Goal: Transaction & Acquisition: Purchase product/service

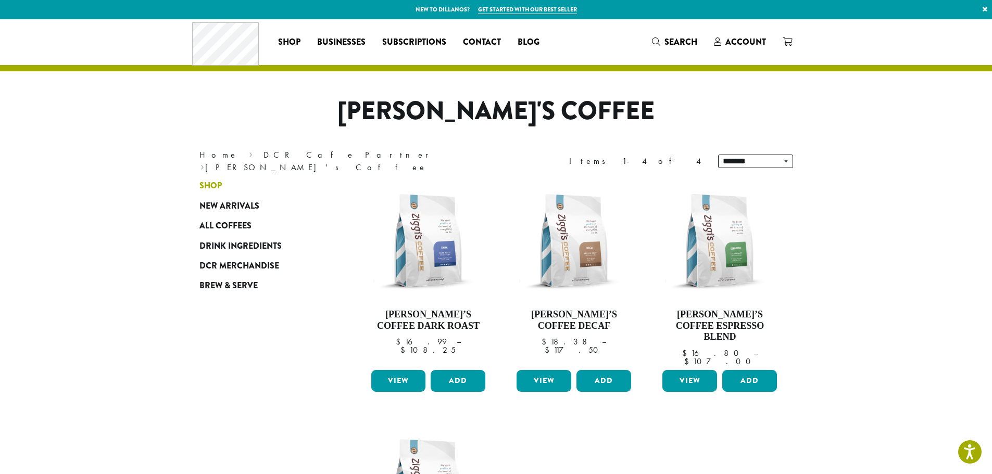
click at [212, 186] on span "Shop" at bounding box center [210, 186] width 22 height 13
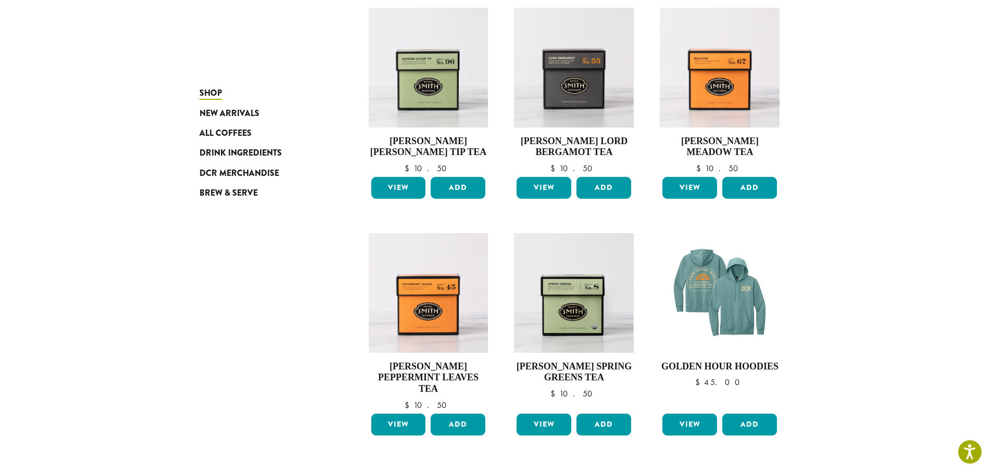
scroll to position [781, 0]
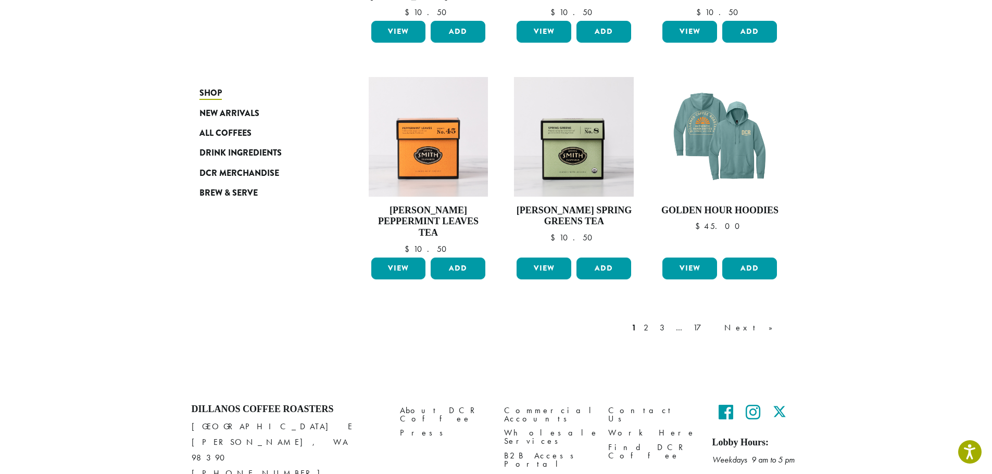
click at [714, 330] on div "1 2 3 … 17 Next »" at bounding box center [708, 328] width 156 height 12
click at [655, 326] on link "2" at bounding box center [648, 328] width 13 height 12
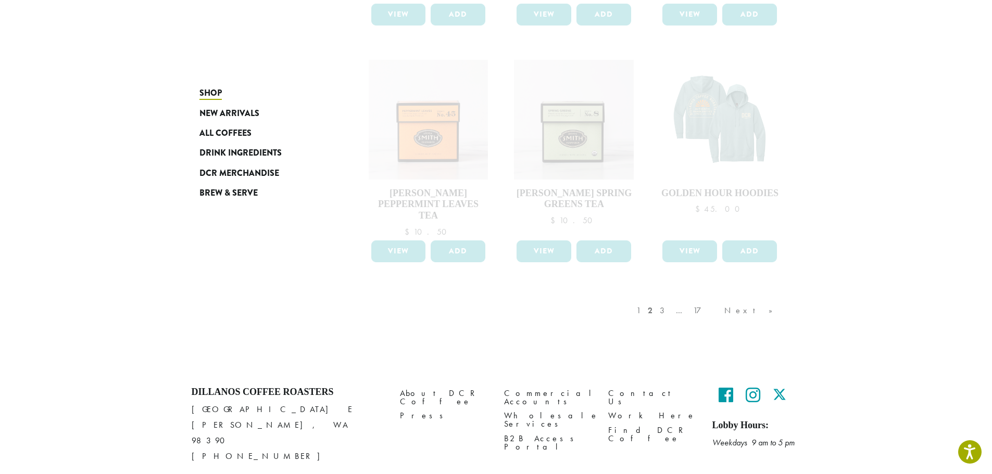
scroll to position [828, 0]
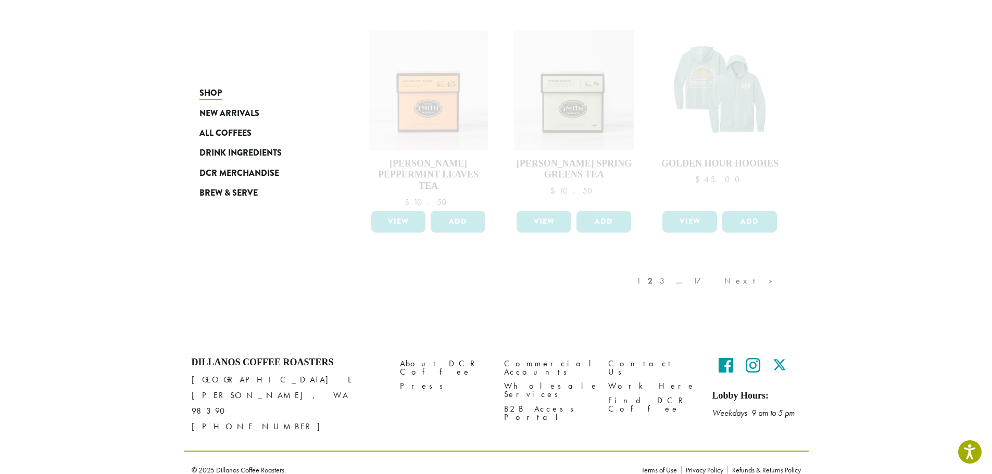
click at [706, 280] on div "1 2 3 … 17 Next »" at bounding box center [709, 291] width 151 height 49
